Goal: Task Accomplishment & Management: Complete application form

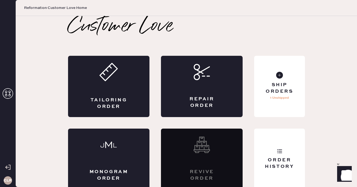
scroll to position [3, 0]
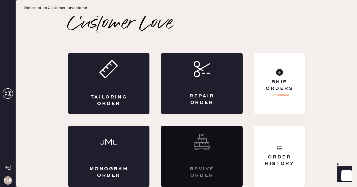
click at [6, 91] on use at bounding box center [8, 93] width 10 height 10
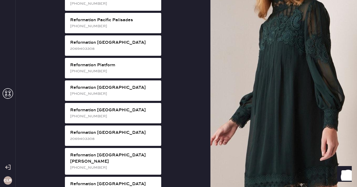
scroll to position [734, 0]
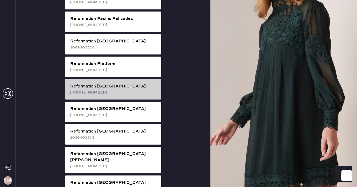
click at [121, 83] on div "Reformation [GEOGRAPHIC_DATA]" at bounding box center [113, 86] width 87 height 6
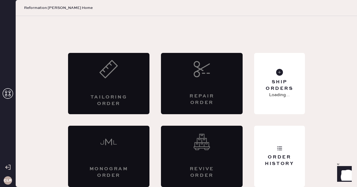
scroll to position [3, 0]
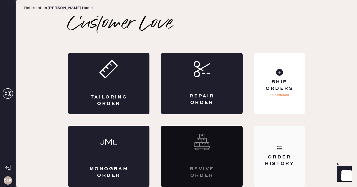
click at [266, 145] on div "Order History" at bounding box center [279, 156] width 51 height 61
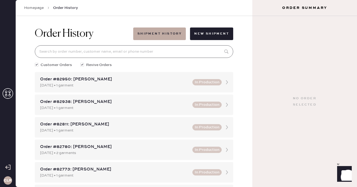
click at [152, 53] on input at bounding box center [134, 51] width 199 height 13
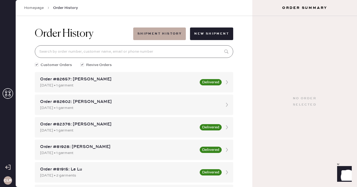
paste input "81928"
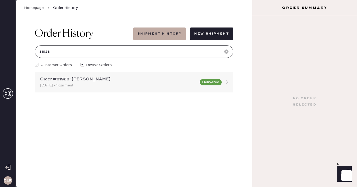
type input "81928"
click at [82, 83] on div "[DATE] • 1 garment" at bounding box center [118, 86] width 157 height 6
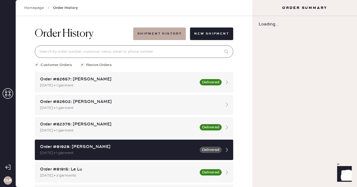
click at [90, 56] on input at bounding box center [134, 51] width 199 height 13
paste input "81928"
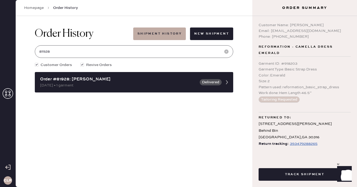
type input "81928"
drag, startPoint x: 290, startPoint y: 24, endPoint x: 330, endPoint y: 24, distance: 40.1
click at [330, 24] on div "Customer Name: [PERSON_NAME]" at bounding box center [305, 25] width 92 height 6
copy div "[PERSON_NAME]"
click at [301, 144] on div "393479288265" at bounding box center [304, 144] width 28 height 6
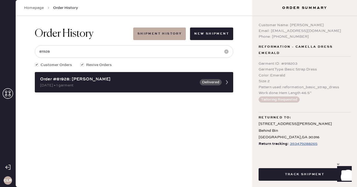
click at [274, 85] on div "Pattern used : reformation_basic_strap_dress" at bounding box center [305, 87] width 92 height 6
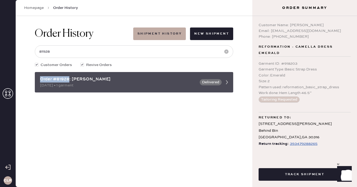
drag, startPoint x: 69, startPoint y: 79, endPoint x: 35, endPoint y: 79, distance: 34.1
click at [35, 79] on div "Order #81928: [PERSON_NAME] [DATE] • 1 garment Delivered" at bounding box center [134, 82] width 199 height 20
copy div "Order #81928"
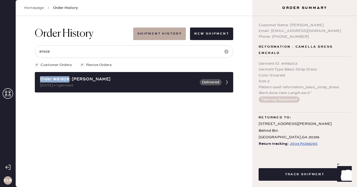
click at [8, 93] on icon at bounding box center [8, 93] width 10 height 10
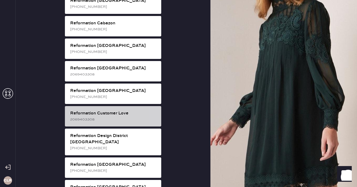
click at [133, 117] on div "2069403308" at bounding box center [113, 120] width 87 height 6
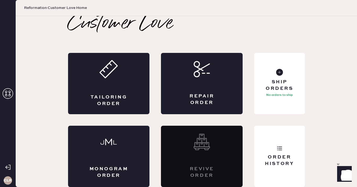
scroll to position [3, 0]
click at [207, 72] on icon at bounding box center [202, 69] width 16 height 16
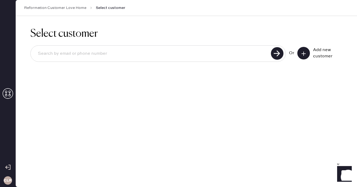
click at [167, 53] on input at bounding box center [152, 54] width 236 height 12
paste input "[EMAIL_ADDRESS][DOMAIN_NAME]"
type input "[EMAIL_ADDRESS][DOMAIN_NAME]"
click at [278, 57] on use at bounding box center [277, 53] width 13 height 13
click at [306, 53] on icon at bounding box center [303, 53] width 5 height 5
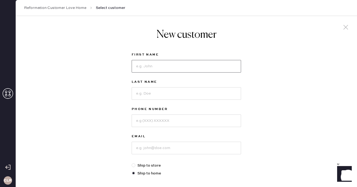
click at [161, 66] on input at bounding box center [187, 66] width 110 height 13
click at [176, 64] on input at bounding box center [187, 66] width 110 height 13
paste input "[GEOGRAPHIC_DATA]"
type input "[GEOGRAPHIC_DATA]"
click at [163, 89] on input at bounding box center [187, 93] width 110 height 13
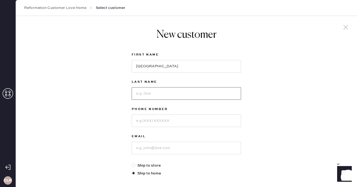
paste input "[PERSON_NAME]"
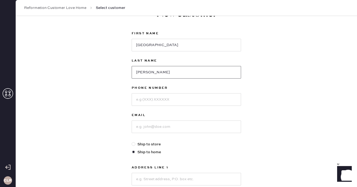
scroll to position [28, 0]
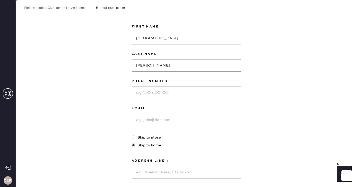
type input "[PERSON_NAME]"
click at [163, 97] on input at bounding box center [187, 92] width 110 height 13
paste input "7325514295"
type input "7325514295"
click at [158, 123] on input at bounding box center [187, 120] width 110 height 13
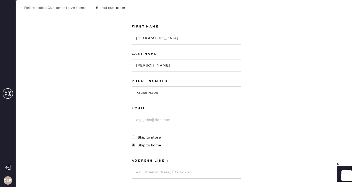
paste input "[EMAIL_ADDRESS][DOMAIN_NAME]"
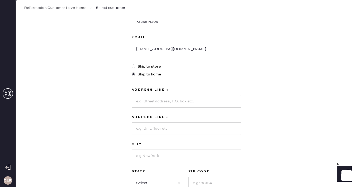
scroll to position [126, 0]
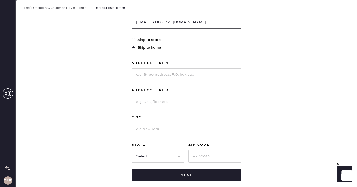
type input "[EMAIL_ADDRESS][DOMAIN_NAME]"
click at [175, 78] on input at bounding box center [187, 74] width 110 height 13
paste input "[STREET_ADDRESS]"
type input "[STREET_ADDRESS]"
click at [162, 102] on input at bounding box center [187, 102] width 110 height 13
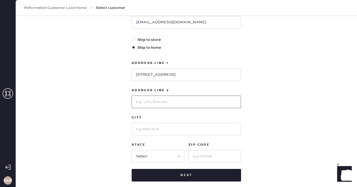
paste input "apt 552"
type input "apt 552"
click at [156, 125] on input at bounding box center [187, 129] width 110 height 13
paste input "[GEOGRAPHIC_DATA]"
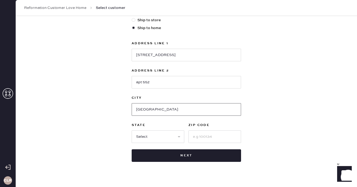
scroll to position [154, 0]
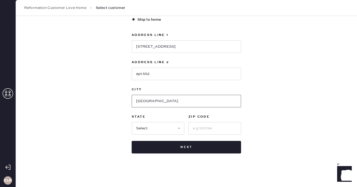
type input "[GEOGRAPHIC_DATA]"
click at [154, 128] on select "Select AK AL AR AZ CA CO CT [GEOGRAPHIC_DATA] DE FL [GEOGRAPHIC_DATA] HI [GEOGR…" at bounding box center [158, 128] width 53 height 13
select select "MA"
click at [132, 122] on select "Select AK AL AR AZ CA CO CT [GEOGRAPHIC_DATA] DE FL [GEOGRAPHIC_DATA] HI [GEOGR…" at bounding box center [158, 128] width 53 height 13
click at [204, 128] on input at bounding box center [215, 128] width 53 height 13
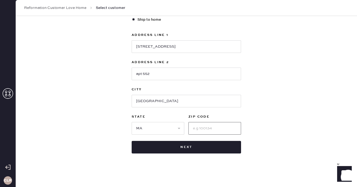
paste input "02210"
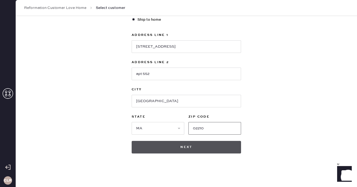
type input "02210"
click at [178, 149] on button "Next" at bounding box center [187, 147] width 110 height 13
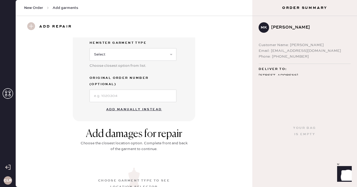
click at [134, 104] on button "Add manually instead" at bounding box center [134, 109] width 62 height 10
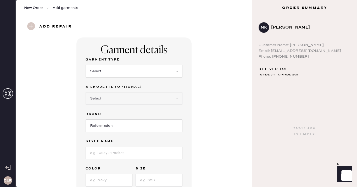
scroll to position [6, 0]
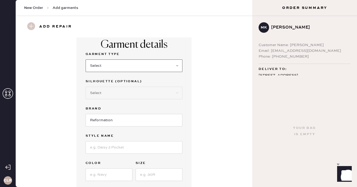
click at [135, 70] on select "Select Basic Skirt Jeans Leggings Pants Shorts Basic Sleeved Dress Basic Sleeve…" at bounding box center [134, 65] width 97 height 13
select select "11"
click at [86, 59] on select "Select Basic Skirt Jeans Leggings Pants Shorts Basic Sleeved Dress Basic Sleeve…" at bounding box center [134, 65] width 97 height 13
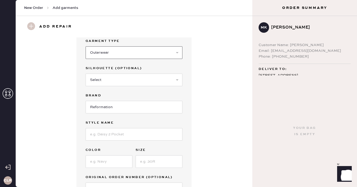
scroll to position [38, 0]
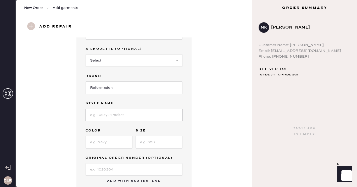
click at [120, 110] on input at bounding box center [134, 115] width 97 height 13
paste input "[PERSON_NAME] Regenerative Wool Cardigan"
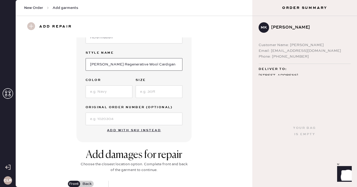
type input "[PERSON_NAME] Regenerative Wool Cardigan"
click at [116, 92] on input at bounding box center [109, 91] width 47 height 13
paste input "Espresso"
type input "Espresso"
click at [153, 88] on input at bounding box center [159, 91] width 47 height 13
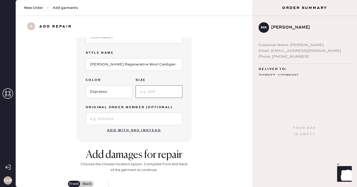
click at [168, 92] on input at bounding box center [159, 91] width 47 height 13
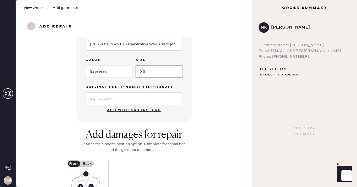
type input "XS"
click at [142, 101] on input at bounding box center [134, 99] width 97 height 13
paste input "S19353042"
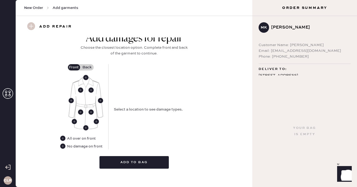
scroll to position [210, 0]
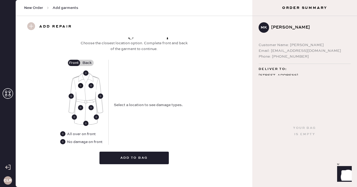
type input "S19353042"
click at [83, 86] on use at bounding box center [80, 85] width 5 height 5
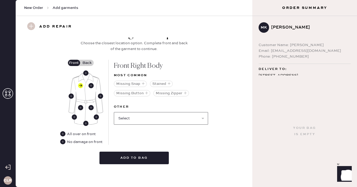
click at [141, 120] on select "Select Broken / Ripped Hem Broken Beads Broken Belt Loop Broken Button Broken E…" at bounding box center [161, 118] width 94 height 13
select select "1545"
click at [114, 112] on select "Select Broken / Ripped Hem Broken Beads Broken Belt Loop Broken Button Broken E…" at bounding box center [161, 118] width 94 height 13
select select
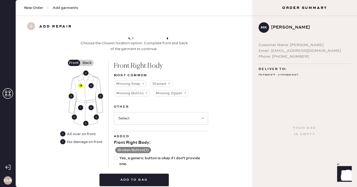
click at [80, 107] on use at bounding box center [80, 107] width 5 height 5
click at [134, 118] on select "Select Broken / Ripped Hem Broken Beads Broken Belt Loop Broken Elastic Broken …" at bounding box center [161, 118] width 94 height 13
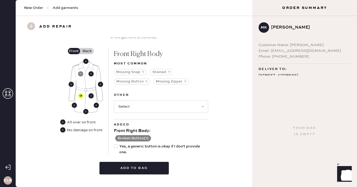
click at [147, 140] on button "Broken Button ( 1 )" at bounding box center [133, 138] width 36 height 6
click at [160, 138] on use at bounding box center [162, 139] width 6 height 6
click at [115, 146] on div at bounding box center [116, 146] width 4 height 4
click at [114, 144] on input "Yes, a generic button is okay if I don't provide one." at bounding box center [114, 144] width 0 height 0
checkbox input "true"
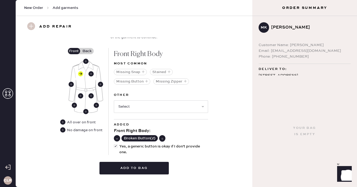
click at [164, 137] on use at bounding box center [163, 139] width 6 height 6
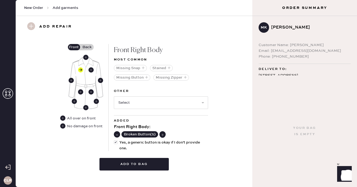
scroll to position [232, 0]
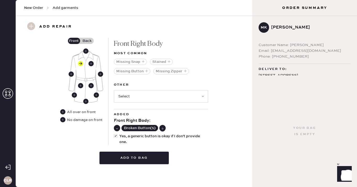
click at [85, 40] on label "Back" at bounding box center [87, 41] width 13 height 6
click at [87, 41] on input "Back" at bounding box center [87, 41] width 0 height 0
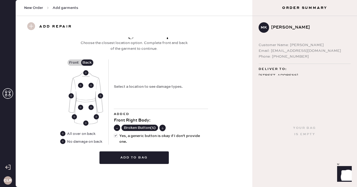
scroll to position [210, 0]
click at [61, 141] on use at bounding box center [62, 141] width 5 height 5
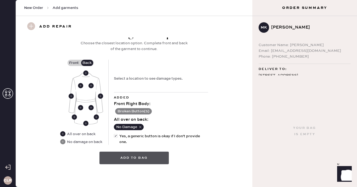
click at [133, 160] on button "Add to bag" at bounding box center [134, 158] width 69 height 13
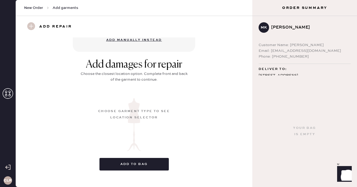
scroll to position [71, 0]
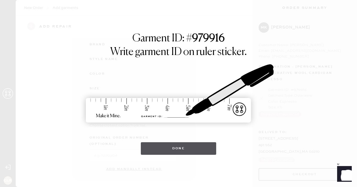
click at [170, 147] on button "Done" at bounding box center [179, 148] width 76 height 13
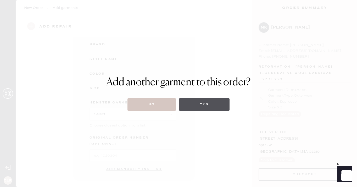
click at [194, 103] on button "Yes" at bounding box center [204, 104] width 51 height 13
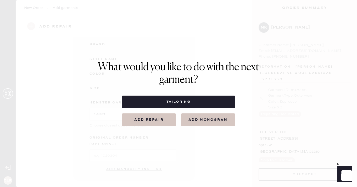
click at [155, 121] on button "Add repair" at bounding box center [149, 119] width 54 height 13
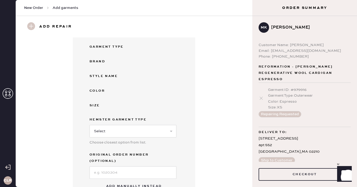
scroll to position [83, 0]
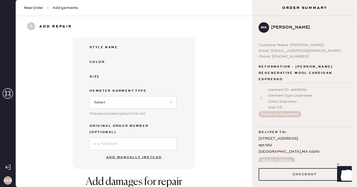
click at [129, 152] on button "Add manually instead" at bounding box center [134, 157] width 62 height 10
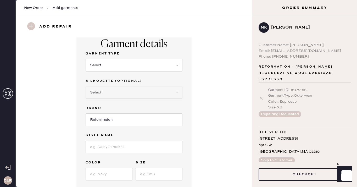
scroll to position [0, 0]
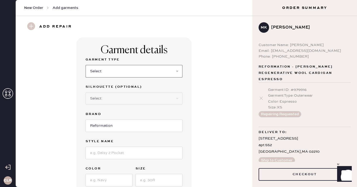
click at [127, 71] on select "Select Basic Skirt Jeans Leggings Pants Shorts Basic Sleeved Dress Basic Sleeve…" at bounding box center [134, 71] width 97 height 13
select select "11"
click at [86, 65] on select "Select Basic Skirt Jeans Leggings Pants Shorts Basic Sleeved Dress Basic Sleeve…" at bounding box center [134, 71] width 97 height 13
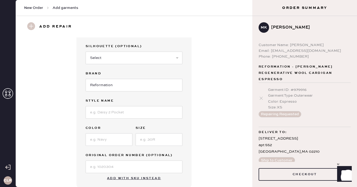
scroll to position [47, 0]
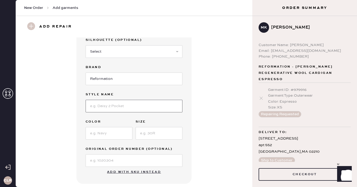
click at [130, 105] on input at bounding box center [134, 106] width 97 height 13
paste input "[PERSON_NAME] Crew Cardigan"
type input "[PERSON_NAME] Crew Cardigan"
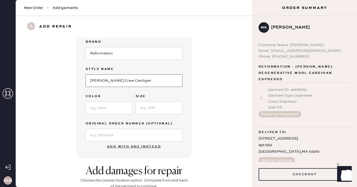
scroll to position [83, 0]
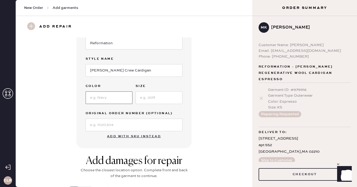
click at [111, 100] on input at bounding box center [109, 97] width 47 height 13
paste input "Cocoa"
type input "Cocoa"
click at [150, 99] on input at bounding box center [159, 97] width 47 height 13
type input "S"
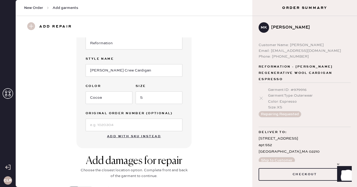
click at [119, 132] on button "Add with SKU instead" at bounding box center [134, 136] width 60 height 10
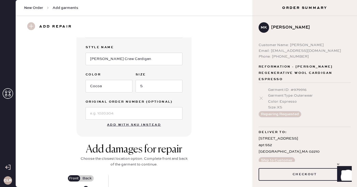
select select "11"
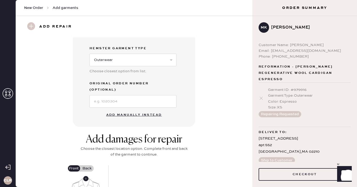
click at [129, 110] on button "Add manually instead" at bounding box center [134, 115] width 62 height 10
select select "11"
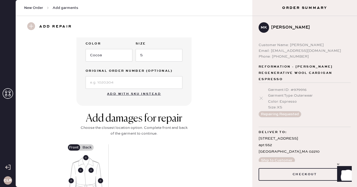
scroll to position [113, 0]
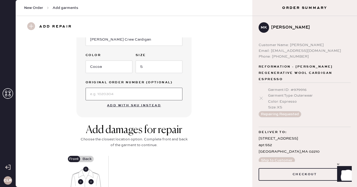
click at [117, 98] on input at bounding box center [134, 94] width 97 height 13
paste input "S17026950"
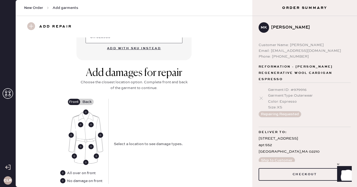
scroll to position [197, 0]
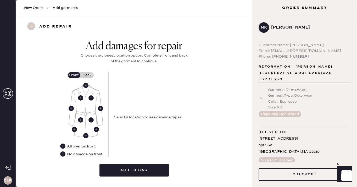
type input "S17026950"
click at [81, 99] on use at bounding box center [80, 97] width 5 height 5
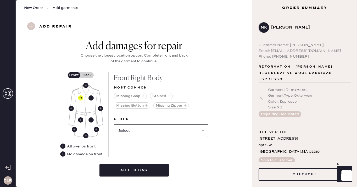
click at [138, 132] on select "Select Broken / Ripped Hem Broken Beads Broken Belt Loop Broken Button Broken E…" at bounding box center [161, 130] width 94 height 13
select select "1545"
click at [114, 124] on select "Select Broken / Ripped Hem Broken Beads Broken Belt Loop Broken Button Broken E…" at bounding box center [161, 130] width 94 height 13
select select
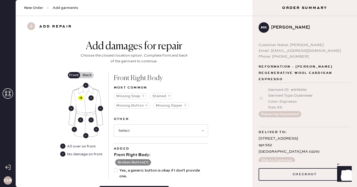
click at [148, 161] on button "Broken Button ( 1 )" at bounding box center [133, 162] width 36 height 6
click at [163, 161] on use at bounding box center [162, 163] width 6 height 6
click at [163, 161] on use at bounding box center [163, 163] width 6 height 6
click at [164, 161] on use at bounding box center [163, 163] width 6 height 6
click at [164, 159] on button at bounding box center [163, 162] width 6 height 6
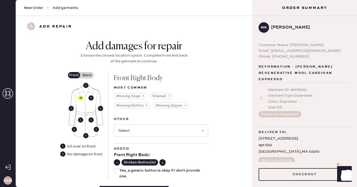
click at [164, 159] on button at bounding box center [163, 162] width 6 height 6
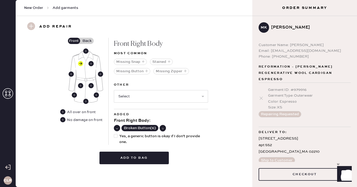
click at [162, 128] on use at bounding box center [163, 129] width 6 height 6
click at [114, 137] on div at bounding box center [116, 136] width 4 height 4
click at [114, 134] on input "Yes, a generic button is okay if I don't provide one." at bounding box center [114, 133] width 0 height 0
checkbox input "true"
click at [117, 128] on use at bounding box center [116, 128] width 5 height 5
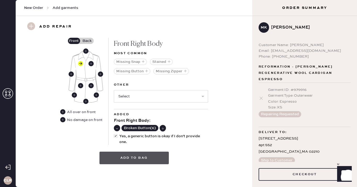
click at [139, 155] on button "Add to bag" at bounding box center [134, 158] width 69 height 13
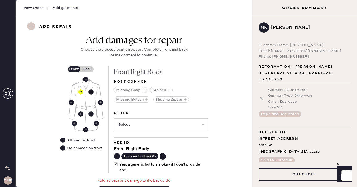
scroll to position [200, 0]
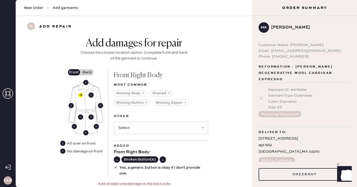
click at [88, 69] on label "Back" at bounding box center [87, 72] width 13 height 6
click at [87, 72] on input "Back" at bounding box center [87, 72] width 0 height 0
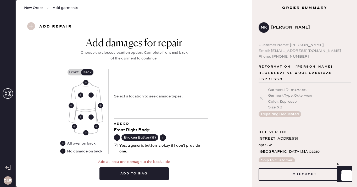
click at [64, 151] on use at bounding box center [62, 151] width 5 height 5
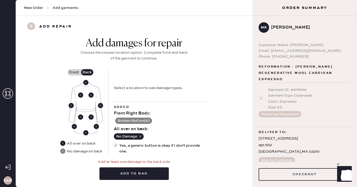
scroll to position [216, 0]
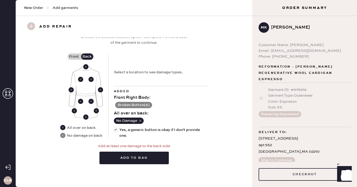
click at [73, 53] on label "Front" at bounding box center [74, 56] width 13 height 6
click at [74, 57] on input "Front" at bounding box center [74, 57] width 0 height 0
click at [87, 57] on label "Back" at bounding box center [87, 56] width 13 height 6
click at [87, 57] on input "Back" at bounding box center [87, 57] width 0 height 0
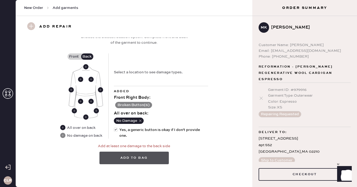
click at [132, 159] on button "Add to bag" at bounding box center [134, 158] width 69 height 13
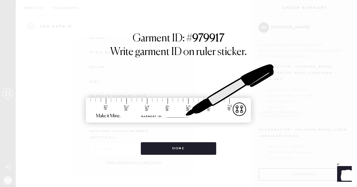
scroll to position [71, 0]
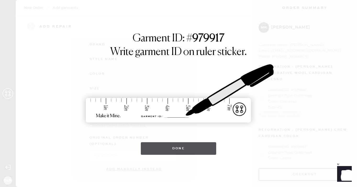
click at [178, 148] on button "Done" at bounding box center [179, 148] width 76 height 13
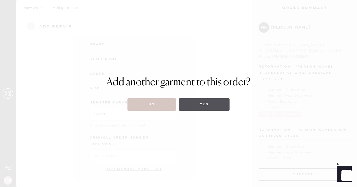
click at [199, 105] on button "Yes" at bounding box center [204, 104] width 51 height 13
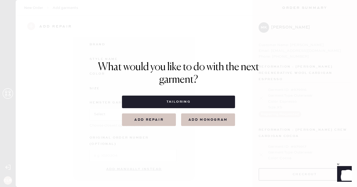
click at [157, 120] on button "Add repair" at bounding box center [149, 119] width 54 height 13
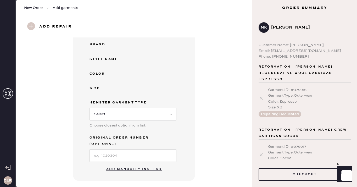
scroll to position [200, 0]
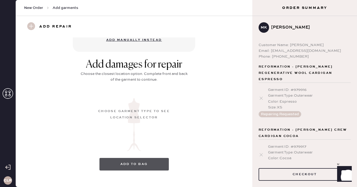
click at [141, 159] on button "Add to bag" at bounding box center [134, 164] width 69 height 13
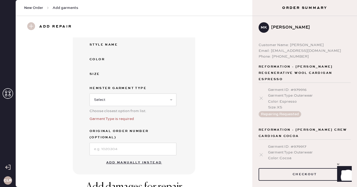
scroll to position [0, 0]
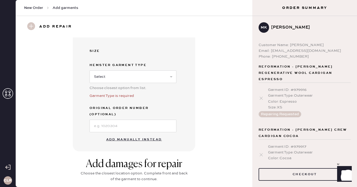
click at [130, 134] on button "Add manually instead" at bounding box center [134, 139] width 62 height 10
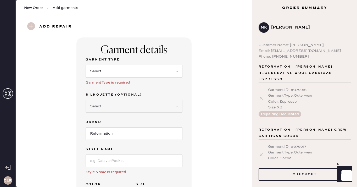
click at [110, 64] on div "Select Basic Skirt Jeans Leggings Pants Shorts Basic Sleeved Dress Basic Sleeve…" at bounding box center [134, 71] width 97 height 14
click at [110, 69] on select "Select Basic Skirt Jeans Leggings Pants Shorts Basic Sleeved Dress Basic Sleeve…" at bounding box center [134, 71] width 97 height 13
select select "11"
click at [86, 65] on select "Select Basic Skirt Jeans Leggings Pants Shorts Basic Sleeved Dress Basic Sleeve…" at bounding box center [134, 71] width 97 height 13
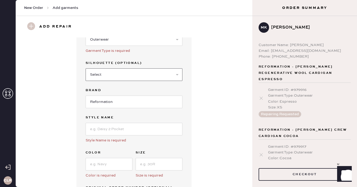
click at [124, 74] on select "Select Coat Casual Jacket Blazer Other" at bounding box center [134, 74] width 97 height 13
select select "other"
click at [86, 68] on select "Select Coat Casual Jacket Blazer Other" at bounding box center [134, 74] width 97 height 13
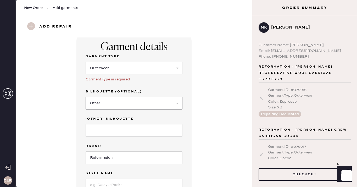
scroll to position [0, 0]
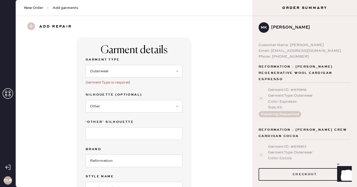
click at [133, 89] on div "Garment Type Select Basic Skirt Jeans Leggings Pants Shorts Basic Sleeved Dress…" at bounding box center [134, 74] width 97 height 35
click at [128, 105] on select "Select Coat Casual Jacket Blazer Other" at bounding box center [134, 106] width 97 height 13
select select
click at [86, 100] on select "Select Coat Casual Jacket Blazer Other" at bounding box center [134, 106] width 97 height 13
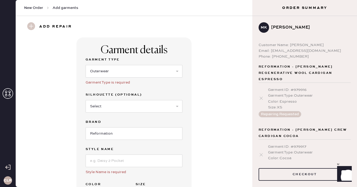
click at [127, 86] on div "Garment Type Select Basic Skirt Jeans Leggings Pants Shorts Basic Sleeved Dress…" at bounding box center [134, 74] width 97 height 35
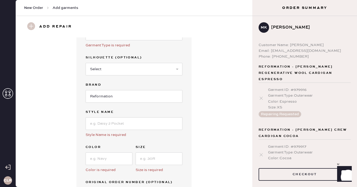
scroll to position [45, 0]
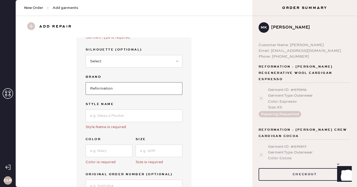
click at [114, 90] on input "Reformation" at bounding box center [134, 88] width 97 height 13
click at [113, 112] on input at bounding box center [134, 116] width 97 height 13
paste input "[PERSON_NAME] Crew Cardigan"
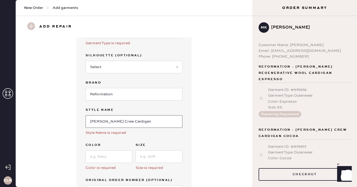
scroll to position [57, 0]
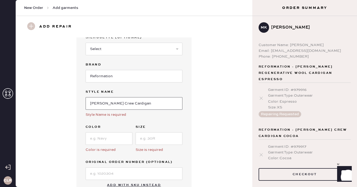
type input "[PERSON_NAME] Crew Cardigan"
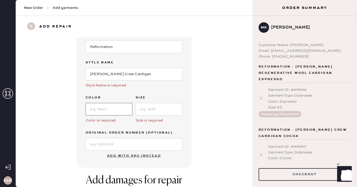
click at [115, 113] on input at bounding box center [109, 109] width 47 height 13
paste input "Light Grey"
type input "Light Grey"
click at [153, 111] on input at bounding box center [159, 109] width 47 height 13
click at [145, 108] on input at bounding box center [159, 109] width 47 height 13
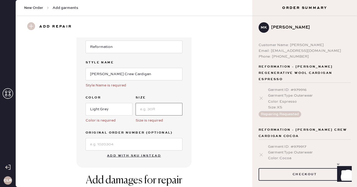
paste input "S"
type input "S"
click at [108, 145] on input at bounding box center [134, 144] width 97 height 13
click at [147, 141] on input at bounding box center [134, 144] width 97 height 13
paste input "S16830701"
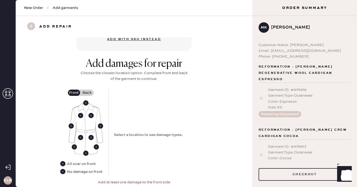
scroll to position [219, 0]
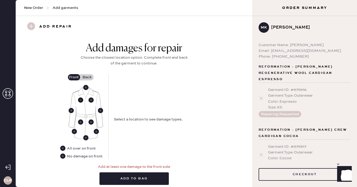
type input "S16830701"
click at [82, 101] on use at bounding box center [80, 99] width 5 height 5
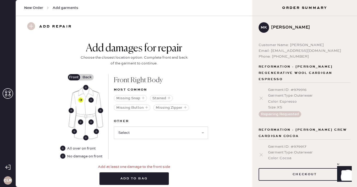
scroll to position [240, 0]
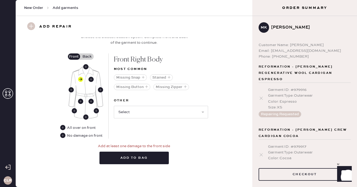
click at [140, 105] on div "Select Broken / Ripped Hem Broken Beads Broken Belt Loop Broken Button Broken E…" at bounding box center [161, 112] width 94 height 14
click at [139, 109] on select "Select Broken / Ripped Hem Broken Beads Broken Belt Loop Broken Button Broken E…" at bounding box center [161, 112] width 94 height 13
select select "1545"
click at [114, 106] on select "Select Broken / Ripped Hem Broken Beads Broken Belt Loop Broken Button Broken E…" at bounding box center [161, 112] width 94 height 13
select select
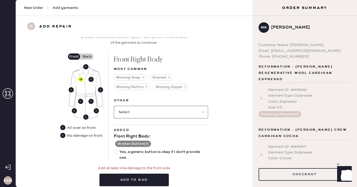
scroll to position [262, 0]
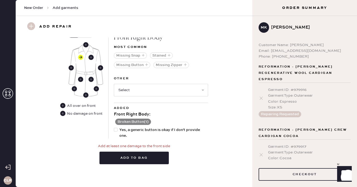
click at [129, 123] on button "Broken Button ( 1 )" at bounding box center [133, 122] width 36 height 6
click at [164, 120] on use at bounding box center [162, 123] width 6 height 6
click at [164, 120] on use at bounding box center [163, 123] width 6 height 6
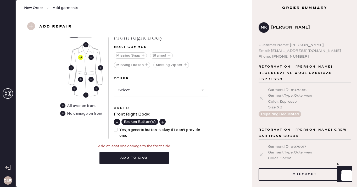
click at [117, 129] on div at bounding box center [116, 130] width 4 height 4
click at [114, 127] on input "Yes, a generic button is okay if I don't provide one." at bounding box center [114, 127] width 0 height 0
checkbox input "true"
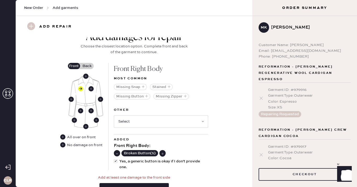
click at [86, 66] on label "Back" at bounding box center [87, 66] width 13 height 6
click at [87, 66] on input "Back" at bounding box center [87, 66] width 0 height 0
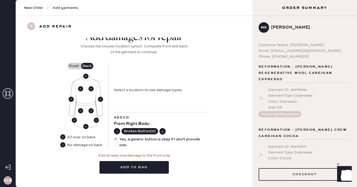
scroll to position [240, 0]
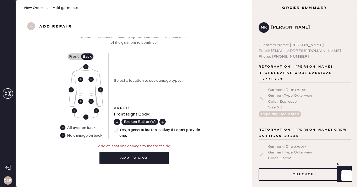
click at [63, 135] on use at bounding box center [62, 135] width 5 height 5
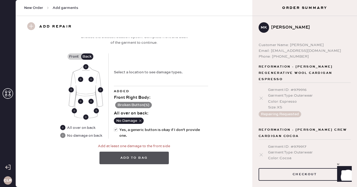
click at [138, 161] on button "Add to bag" at bounding box center [134, 158] width 69 height 13
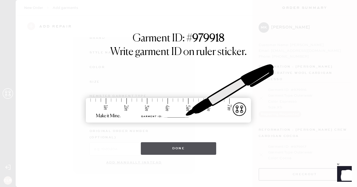
scroll to position [71, 0]
click at [172, 148] on button "Done" at bounding box center [179, 148] width 76 height 13
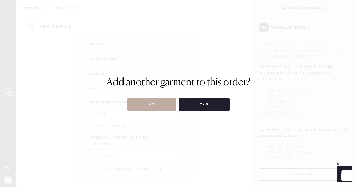
click at [153, 105] on button "No" at bounding box center [152, 104] width 48 height 13
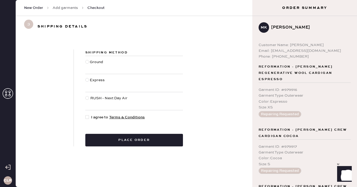
click at [88, 63] on div at bounding box center [87, 62] width 4 height 4
click at [86, 59] on input "Ground" at bounding box center [85, 59] width 0 height 0
radio input "true"
click at [88, 116] on div at bounding box center [87, 117] width 4 height 4
click at [86, 115] on input "I agree to Terms & Conditions" at bounding box center [85, 115] width 0 height 0
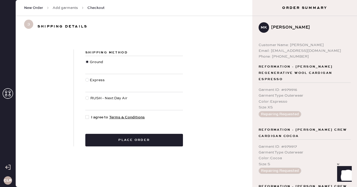
checkbox input "true"
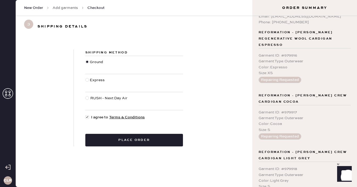
scroll to position [90, 0]
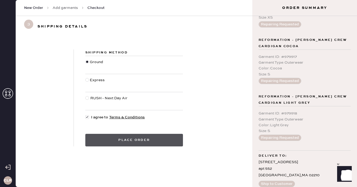
click at [141, 142] on button "Place order" at bounding box center [134, 140] width 98 height 13
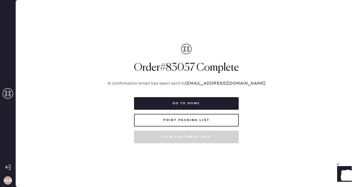
click at [178, 72] on h1 "Order # 83057 Complete" at bounding box center [186, 68] width 170 height 13
copy h1 "83057"
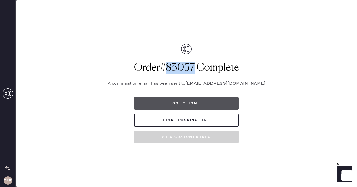
click at [193, 101] on button "Go to home" at bounding box center [186, 103] width 105 height 13
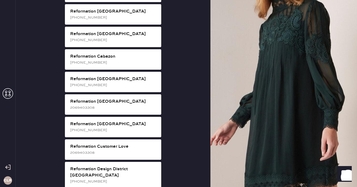
scroll to position [148, 0]
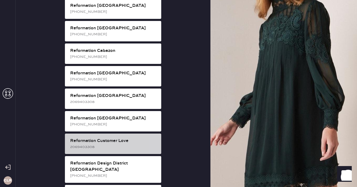
click at [128, 138] on div "Reformation Customer Love" at bounding box center [113, 141] width 87 height 6
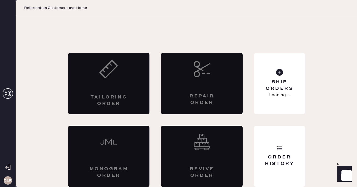
scroll to position [3, 0]
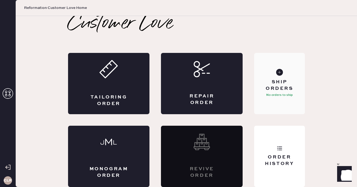
click at [269, 84] on div "Ship Orders" at bounding box center [280, 85] width 42 height 13
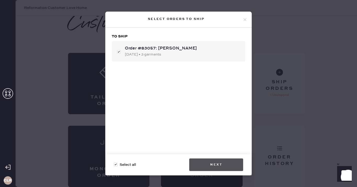
click at [214, 165] on button "Next" at bounding box center [216, 165] width 54 height 13
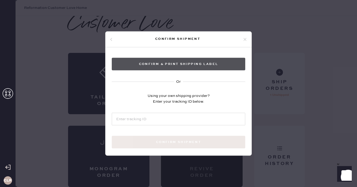
click at [178, 62] on button "Confirm & Print shipping label" at bounding box center [179, 64] width 134 height 13
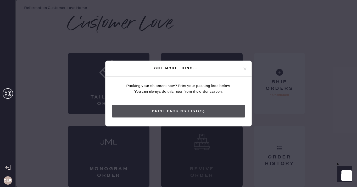
click at [183, 107] on button "Print Packing List(s)" at bounding box center [179, 111] width 134 height 13
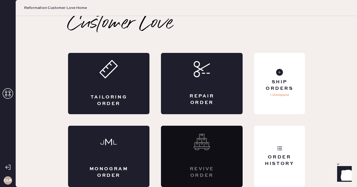
scroll to position [0, 0]
